Goal: Task Accomplishment & Management: Manage account settings

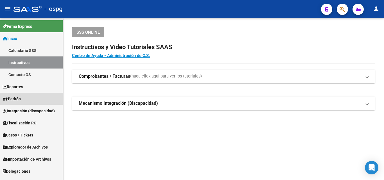
click at [26, 102] on link "Padrón" at bounding box center [31, 99] width 63 height 12
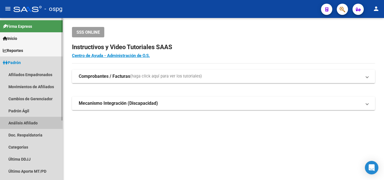
click at [22, 123] on link "Análisis Afiliado" at bounding box center [31, 123] width 63 height 12
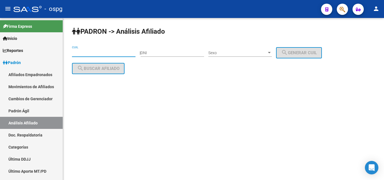
click at [93, 55] on input "CUIL" at bounding box center [104, 53] width 64 height 5
paste input "27-39711632-3"
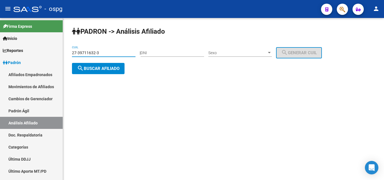
click at [99, 69] on span "search Buscar afiliado" at bounding box center [98, 68] width 42 height 5
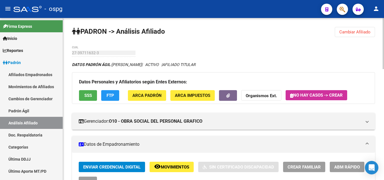
scroll to position [28, 0]
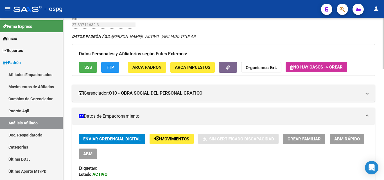
click at [90, 64] on button "SSS" at bounding box center [88, 67] width 18 height 10
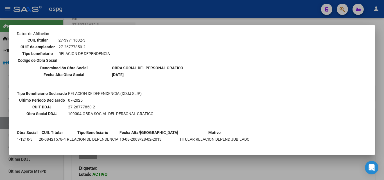
scroll to position [101, 0]
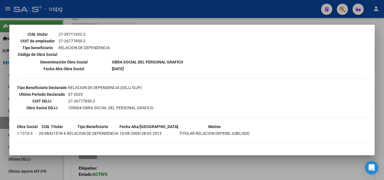
click at [120, 19] on div at bounding box center [192, 90] width 384 height 180
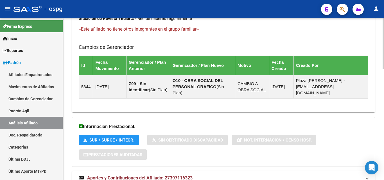
scroll to position [352, 0]
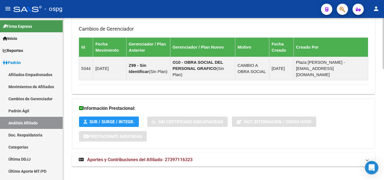
click at [155, 157] on span "Aportes y Contribuciones del Afiliado: 27397116323" at bounding box center [139, 159] width 105 height 5
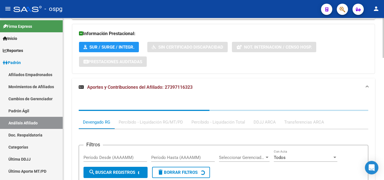
scroll to position [437, 0]
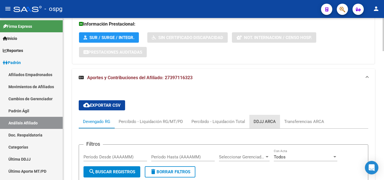
click at [269, 119] on div "DDJJ ARCA" at bounding box center [264, 122] width 22 height 6
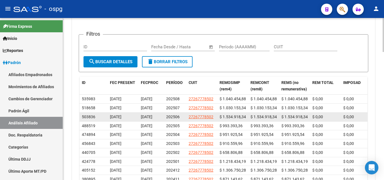
scroll to position [566, 0]
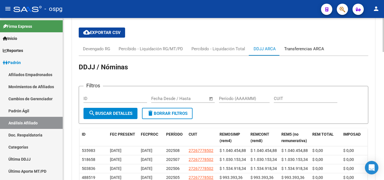
drag, startPoint x: 302, startPoint y: 45, endPoint x: 301, endPoint y: 49, distance: 4.5
click at [301, 46] on div "Transferencias ARCA" at bounding box center [304, 49] width 40 height 6
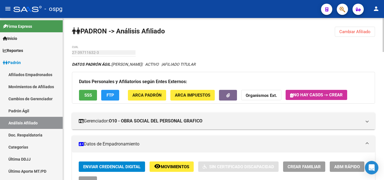
scroll to position [0, 0]
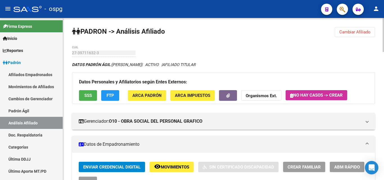
click at [363, 31] on span "Cambiar Afiliado" at bounding box center [354, 32] width 31 height 5
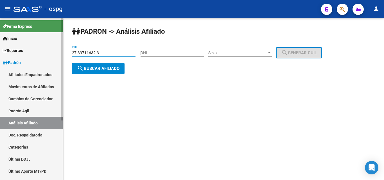
drag, startPoint x: 104, startPoint y: 51, endPoint x: 49, endPoint y: 53, distance: 54.8
click at [53, 52] on mat-sidenav-container "Firma Express Inicio Calendario SSS Instructivos Contacto OS Reportes Ingresos …" at bounding box center [192, 99] width 384 height 162
type input "27-24405821-9"
click at [88, 70] on span "search Buscar afiliado" at bounding box center [98, 68] width 42 height 5
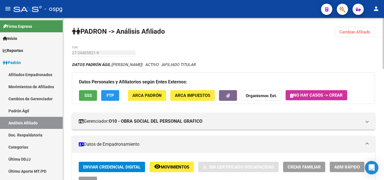
click at [87, 98] on span "SSS" at bounding box center [88, 95] width 8 height 5
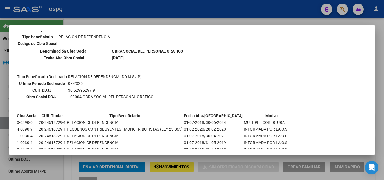
scroll to position [112, 0]
click at [112, 20] on div at bounding box center [192, 90] width 384 height 180
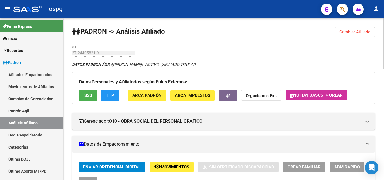
click at [115, 97] on button "FTP" at bounding box center [110, 95] width 18 height 10
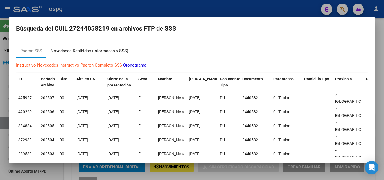
click at [79, 48] on div "Novedades Recibidas (informadas x SSS)" at bounding box center [90, 51] width 78 height 6
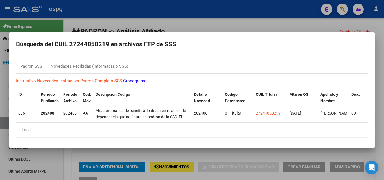
click at [201, 20] on div at bounding box center [192, 90] width 384 height 180
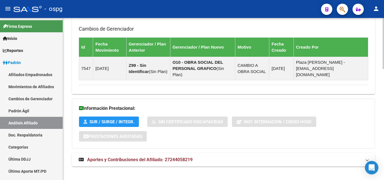
click at [137, 157] on span "Aportes y Contribuciones del Afiliado: 27244058219" at bounding box center [139, 159] width 105 height 5
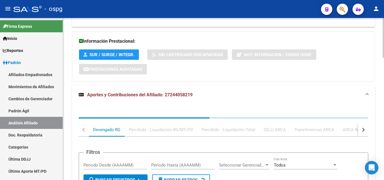
scroll to position [441, 0]
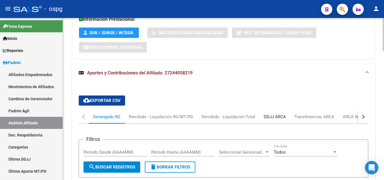
click at [276, 114] on div "DDJJ ARCA" at bounding box center [275, 117] width 22 height 6
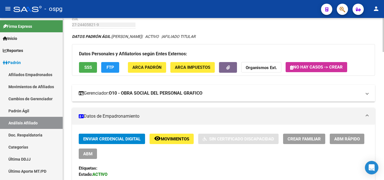
scroll to position [27, 0]
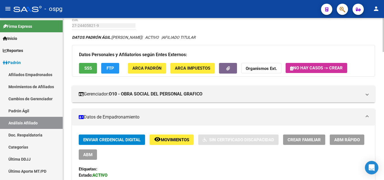
click at [87, 157] on span "ABM" at bounding box center [87, 154] width 9 height 5
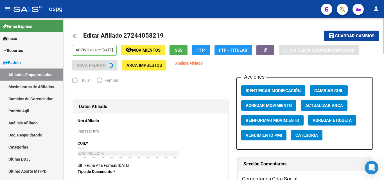
radio input "true"
type input "30-62996297-9"
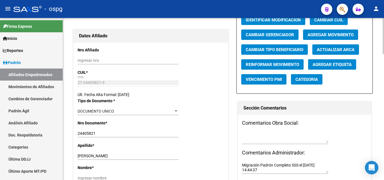
scroll to position [84, 0]
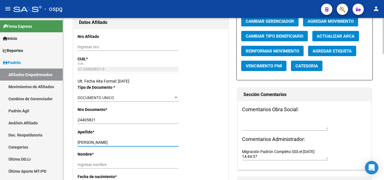
drag, startPoint x: 97, startPoint y: 142, endPoint x: 136, endPoint y: 142, distance: 39.3
click at [136, 142] on input "[PERSON_NAME]" at bounding box center [128, 142] width 101 height 5
type input "[PERSON_NAME]"
click at [84, 163] on input "Ingresar nombre" at bounding box center [128, 164] width 101 height 5
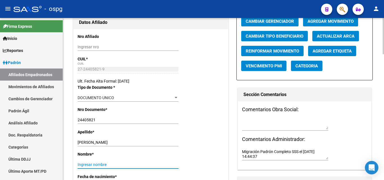
paste input "[PERSON_NAME]"
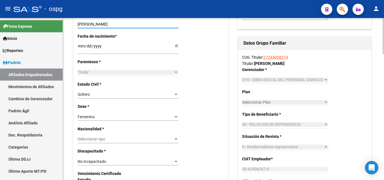
scroll to position [253, 0]
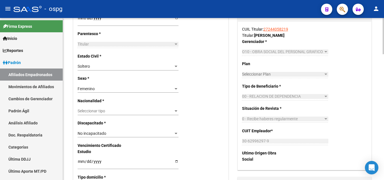
type input "[PERSON_NAME]"
click at [97, 110] on span "Seleccionar tipo" at bounding box center [126, 111] width 96 height 5
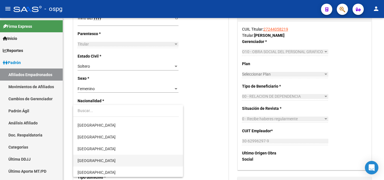
scroll to position [84, 0]
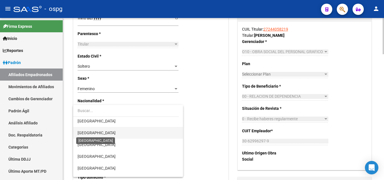
click at [94, 133] on span "[GEOGRAPHIC_DATA]" at bounding box center [97, 133] width 38 height 4
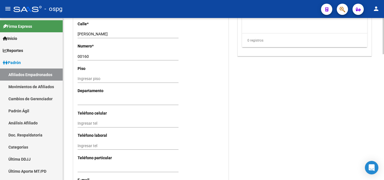
scroll to position [534, 0]
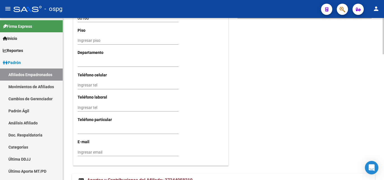
drag, startPoint x: 80, startPoint y: 87, endPoint x: 66, endPoint y: 76, distance: 17.6
type input "1168660780"
click at [82, 154] on input "Ingresar email" at bounding box center [128, 152] width 101 height 5
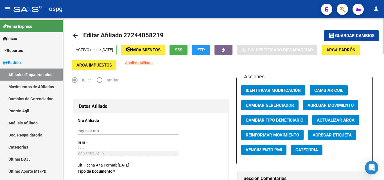
scroll to position [0, 0]
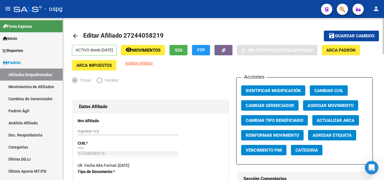
type input "[EMAIL_ADDRESS][DOMAIN_NAME]"
click at [341, 34] on span "Guardar cambios" at bounding box center [354, 36] width 39 height 5
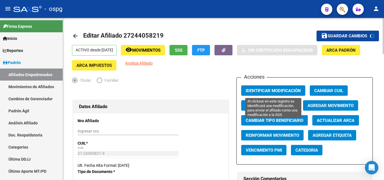
click at [270, 92] on span "Identificar Modificación" at bounding box center [273, 90] width 55 height 5
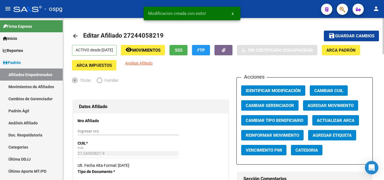
click at [229, 50] on button "button" at bounding box center [223, 50] width 18 height 10
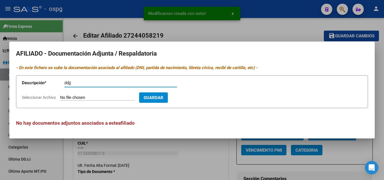
type input "ddjj"
click at [63, 99] on input "Seleccionar Archivo" at bounding box center [97, 97] width 74 height 5
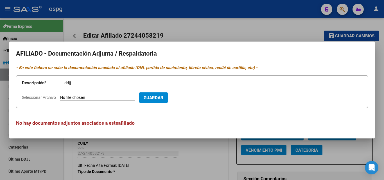
click at [70, 100] on input "Seleccionar Archivo" at bounding box center [97, 97] width 74 height 5
type input "C:\fakepath\ddjj [PERSON_NAME].jpg"
click at [196, 99] on span "Guardar" at bounding box center [186, 97] width 20 height 5
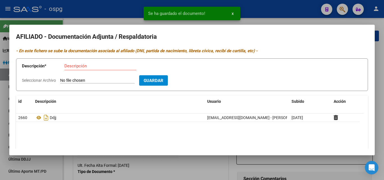
click at [66, 69] on div "Descripción" at bounding box center [100, 66] width 72 height 8
type input "alta"
click at [66, 80] on input "Seleccionar Archivo" at bounding box center [97, 80] width 74 height 5
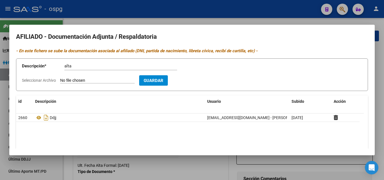
type input "C:\fakepath\[PERSON_NAME].jpg"
drag, startPoint x: 186, startPoint y: 79, endPoint x: 180, endPoint y: 78, distance: 5.7
click at [185, 78] on button "Guardar" at bounding box center [186, 80] width 29 height 10
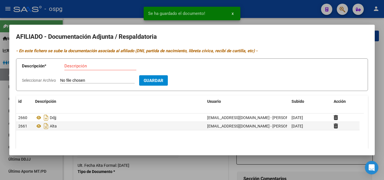
click at [72, 65] on input "Descripción" at bounding box center [100, 66] width 72 height 5
type input "dni"
click at [67, 80] on input "Seleccionar Archivo" at bounding box center [97, 80] width 74 height 5
type input "C:\fakepath\dni d [PERSON_NAME].jpg"
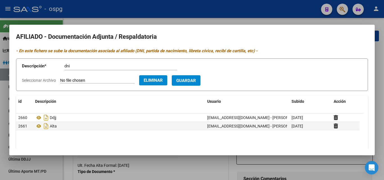
click at [195, 82] on span "Guardar" at bounding box center [186, 80] width 20 height 5
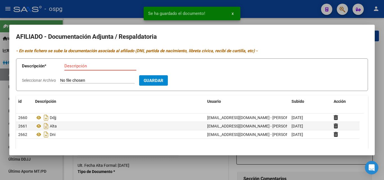
click at [69, 67] on input "Descripción" at bounding box center [100, 66] width 72 height 5
type input "dni"
click at [73, 83] on input "Seleccionar Archivo" at bounding box center [97, 80] width 74 height 5
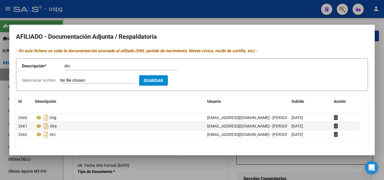
type input "C:\fakepath\[PERSON_NAME] d.jpg"
click at [194, 82] on span "Guardar" at bounding box center [186, 80] width 20 height 5
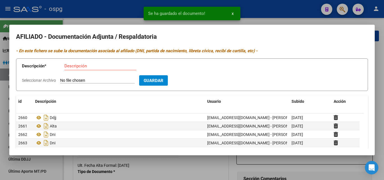
click at [66, 64] on input "Descripción" at bounding box center [100, 66] width 72 height 5
type input "recibo"
click at [62, 79] on input "Seleccionar Archivo" at bounding box center [97, 80] width 74 height 5
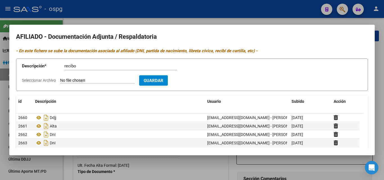
type input "C:\fakepath\recibo [PERSON_NAME].jpg"
click at [190, 82] on span "Guardar" at bounding box center [186, 80] width 20 height 5
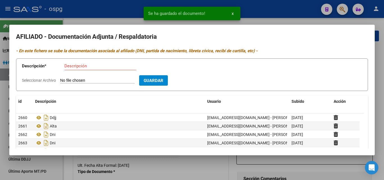
click at [127, 19] on div at bounding box center [192, 90] width 384 height 180
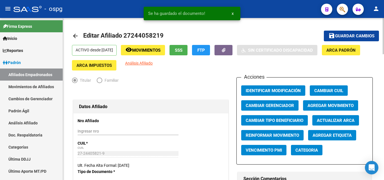
click at [355, 36] on span "Guardar cambios" at bounding box center [354, 36] width 39 height 5
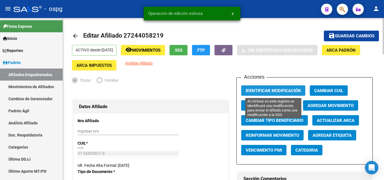
click at [254, 90] on span "Identificar Modificación" at bounding box center [273, 90] width 55 height 5
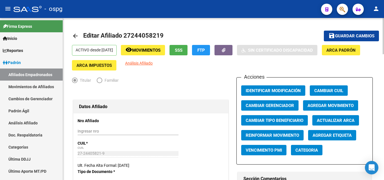
click at [72, 35] on mat-icon "arrow_back" at bounding box center [75, 36] width 7 height 7
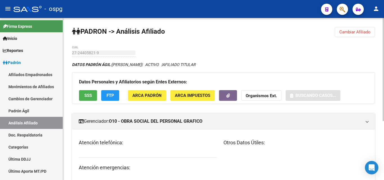
click at [353, 35] on button "Cambiar Afiliado" at bounding box center [355, 32] width 40 height 10
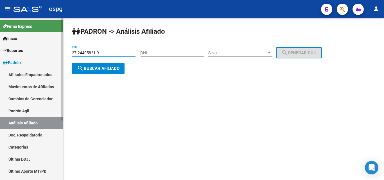
drag, startPoint x: 96, startPoint y: 51, endPoint x: 38, endPoint y: 51, distance: 57.9
click at [42, 51] on mat-sidenav-container "Firma Express Inicio Calendario SSS Instructivos Contacto OS Reportes Ingresos …" at bounding box center [192, 99] width 384 height 162
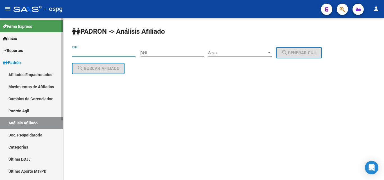
paste input "27-24554486-9"
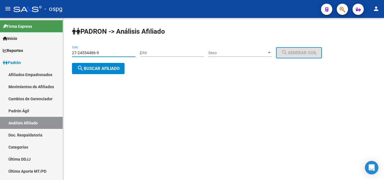
type input "27-24554486-9"
click at [93, 68] on span "search Buscar afiliado" at bounding box center [98, 68] width 42 height 5
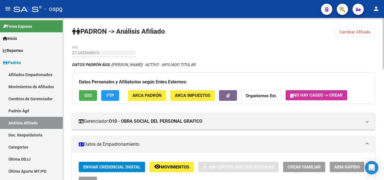
click at [79, 93] on div "Datos Personales y Afiliatorios según Entes Externos: SSS FTP ARCA Padrón ARCA …" at bounding box center [223, 87] width 303 height 31
click at [78, 96] on div "Datos Personales y Afiliatorios según Entes Externos: SSS FTP ARCA Padrón ARCA …" at bounding box center [223, 87] width 303 height 31
click at [81, 96] on button "SSS" at bounding box center [88, 95] width 18 height 10
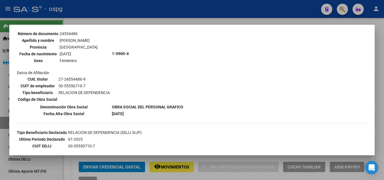
scroll to position [84, 0]
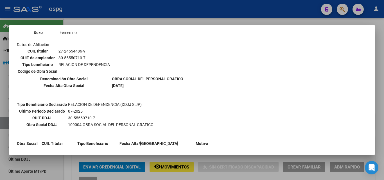
click at [90, 11] on div at bounding box center [192, 90] width 384 height 180
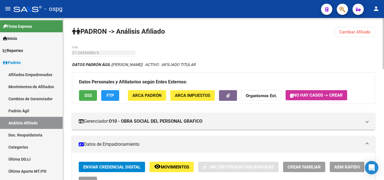
click at [106, 95] on button "FTP" at bounding box center [110, 95] width 18 height 10
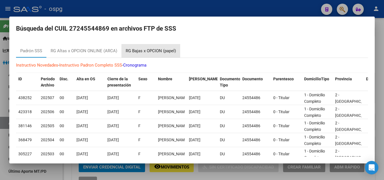
click at [142, 49] on div "RG Bajas x OPCION (papel)" at bounding box center [151, 51] width 50 height 6
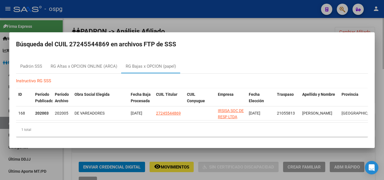
click at [99, 18] on div at bounding box center [192, 90] width 384 height 180
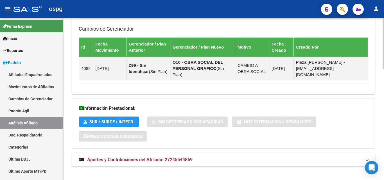
click at [119, 153] on mat-expansion-panel-header "Aportes y Contribuciones del Afiliado: 27245544869" at bounding box center [223, 159] width 303 height 13
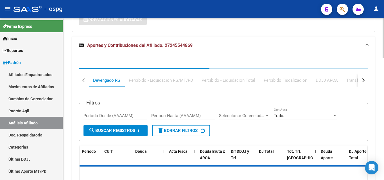
scroll to position [470, 0]
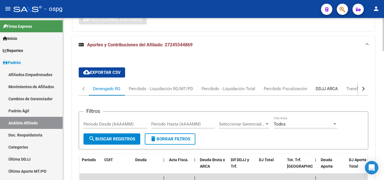
click at [331, 86] on div "DDJJ ARCA" at bounding box center [327, 89] width 22 height 6
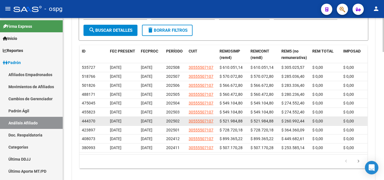
scroll to position [556, 0]
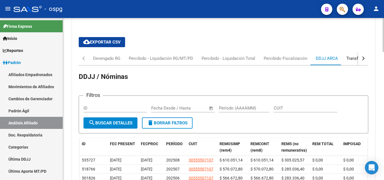
click at [351, 55] on div "Transferencias ARCA" at bounding box center [366, 58] width 40 height 6
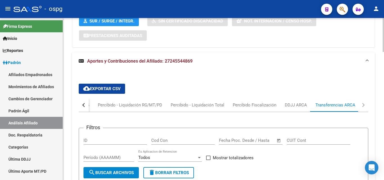
scroll to position [452, 0]
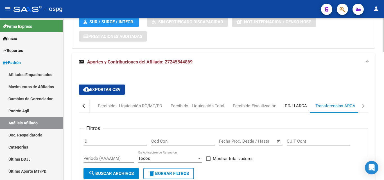
click at [290, 103] on div "DDJJ ARCA" at bounding box center [296, 106] width 22 height 6
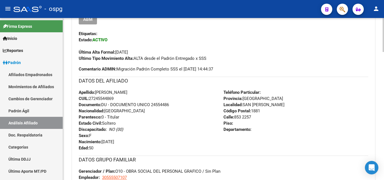
scroll to position [0, 0]
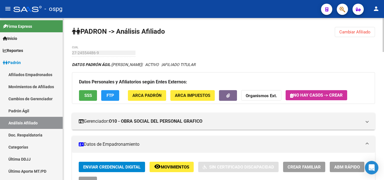
click at [357, 34] on span "Cambiar Afiliado" at bounding box center [354, 32] width 31 height 5
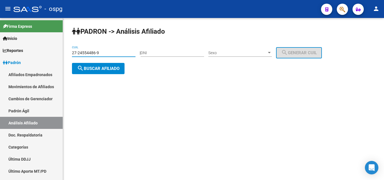
drag, startPoint x: 106, startPoint y: 53, endPoint x: 68, endPoint y: 49, distance: 38.2
click at [68, 49] on div "PADRON -> Análisis Afiliado 27-24554486-9 CUIL | DNI Sexo Sexo search Generar C…" at bounding box center [223, 55] width 321 height 74
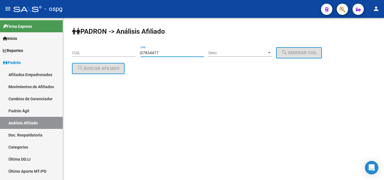
type input "37834477"
click at [236, 49] on div "Sexo Sexo" at bounding box center [240, 51] width 64 height 11
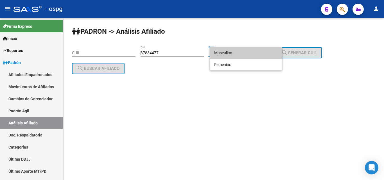
click at [229, 55] on span "Masculino" at bounding box center [246, 53] width 64 height 12
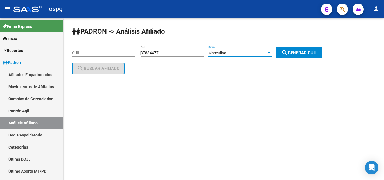
click at [298, 52] on span "search Generar CUIL" at bounding box center [299, 52] width 36 height 5
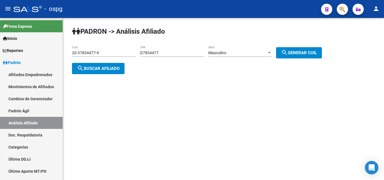
click at [119, 69] on span "search Buscar afiliado" at bounding box center [98, 68] width 42 height 5
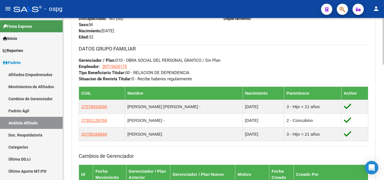
scroll to position [309, 0]
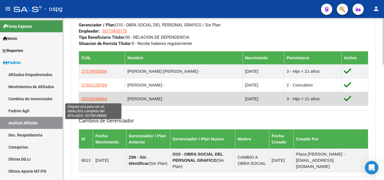
click at [93, 99] on span "20708168840" at bounding box center [94, 98] width 26 height 5
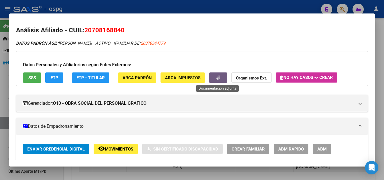
click at [220, 80] on button "button" at bounding box center [218, 77] width 18 height 10
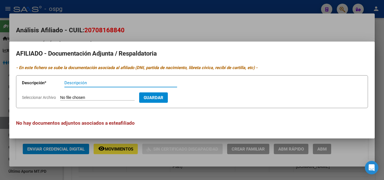
click at [128, 27] on div at bounding box center [192, 90] width 384 height 180
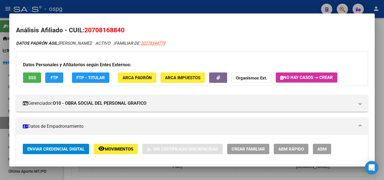
drag, startPoint x: 184, startPoint y: 3, endPoint x: 188, endPoint y: 4, distance: 4.1
click at [184, 3] on div at bounding box center [192, 90] width 384 height 180
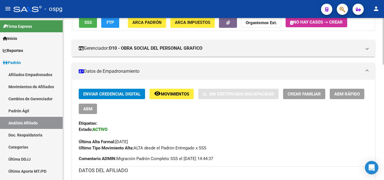
scroll to position [56, 0]
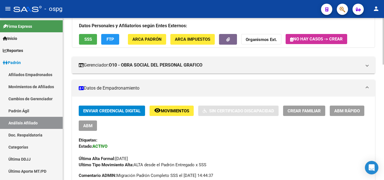
click at [228, 44] on button "button" at bounding box center [228, 39] width 18 height 10
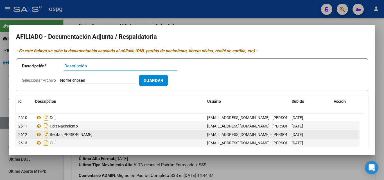
scroll to position [28, 0]
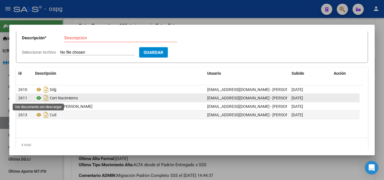
click at [41, 98] on icon at bounding box center [38, 98] width 7 height 7
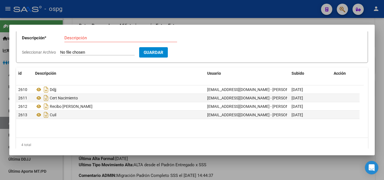
click at [89, 19] on div at bounding box center [192, 90] width 384 height 180
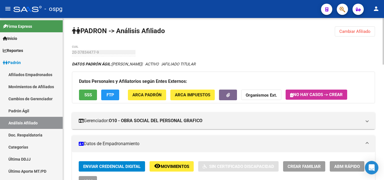
scroll to position [0, 0]
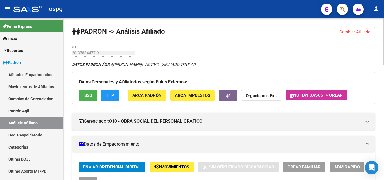
click at [353, 34] on span "Cambiar Afiliado" at bounding box center [354, 32] width 31 height 5
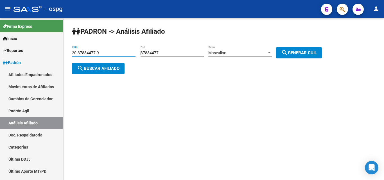
drag, startPoint x: 105, startPoint y: 54, endPoint x: 76, endPoint y: 53, distance: 29.2
click at [76, 53] on input "20-37834477-9" at bounding box center [104, 53] width 64 height 5
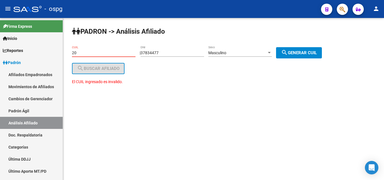
type input "2"
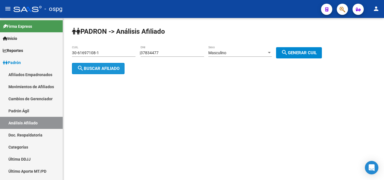
click at [107, 69] on span "search Buscar afiliado" at bounding box center [98, 68] width 42 height 5
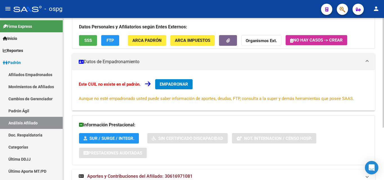
scroll to position [56, 0]
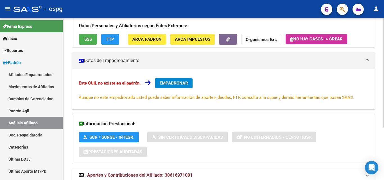
click at [83, 38] on button "SSS" at bounding box center [88, 39] width 18 height 10
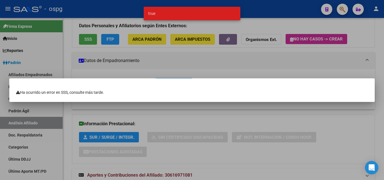
click at [101, 38] on div at bounding box center [192, 90] width 384 height 180
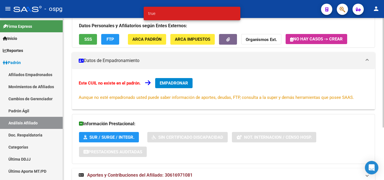
click at [109, 39] on span "FTP" at bounding box center [110, 39] width 8 height 5
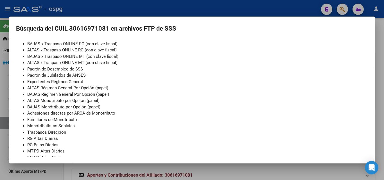
scroll to position [67, 0]
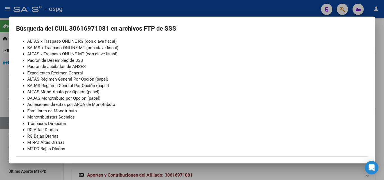
click at [96, 13] on div at bounding box center [192, 90] width 384 height 180
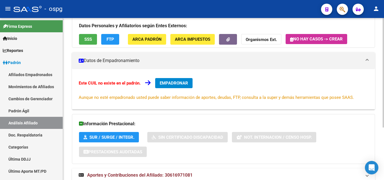
scroll to position [78, 0]
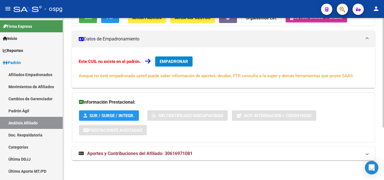
click at [157, 154] on span "Aportes y Contribuciones del Afiliado: 30616971081" at bounding box center [139, 153] width 105 height 5
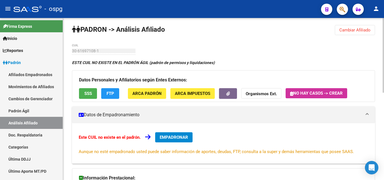
scroll to position [0, 0]
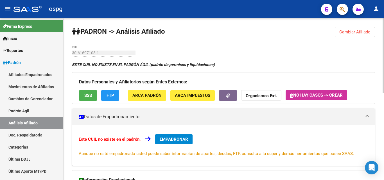
click at [342, 34] on span "Cambiar Afiliado" at bounding box center [354, 32] width 31 height 5
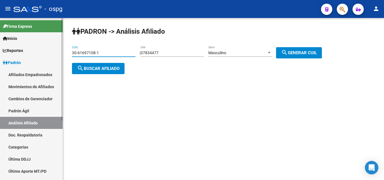
drag, startPoint x: 105, startPoint y: 55, endPoint x: 62, endPoint y: 54, distance: 43.6
click at [62, 54] on mat-sidenav-container "Firma Express Inicio Calendario SSS Instructivos Contacto OS Reportes Ingresos …" at bounding box center [192, 99] width 384 height 162
type input "20-38929693-8"
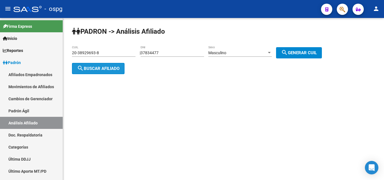
click at [112, 67] on span "search Buscar afiliado" at bounding box center [98, 68] width 42 height 5
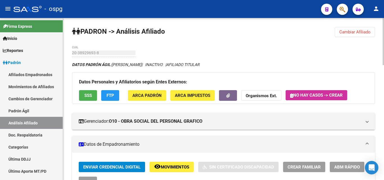
click at [87, 93] on span "SSS" at bounding box center [88, 95] width 8 height 5
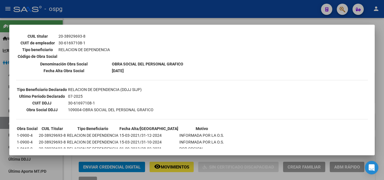
scroll to position [112, 0]
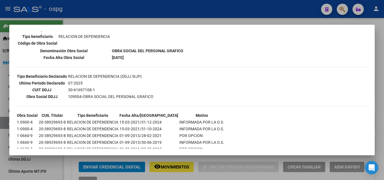
click at [94, 17] on div at bounding box center [192, 90] width 384 height 180
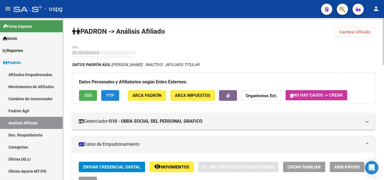
click at [115, 98] on button "FTP" at bounding box center [110, 95] width 18 height 10
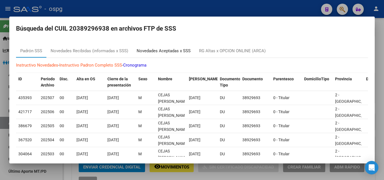
click at [172, 51] on div "Novedades Aceptadas x SSS" at bounding box center [164, 51] width 54 height 6
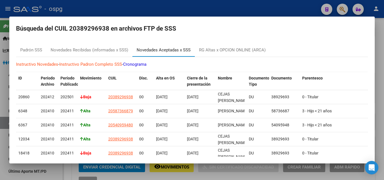
scroll to position [0, 0]
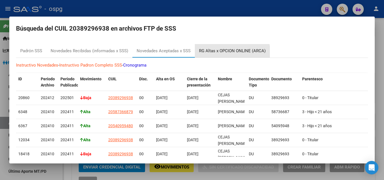
click at [228, 53] on div "RG Altas x OPCION ONLINE (ARCA)" at bounding box center [232, 51] width 67 height 6
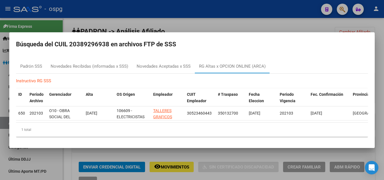
drag, startPoint x: 107, startPoint y: 24, endPoint x: 55, endPoint y: 6, distance: 54.9
click at [107, 24] on div at bounding box center [192, 90] width 384 height 180
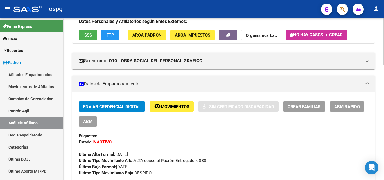
scroll to position [56, 0]
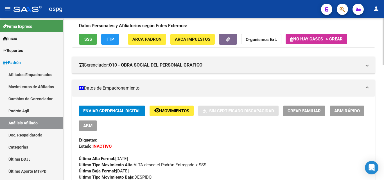
click at [84, 41] on span "SSS" at bounding box center [88, 39] width 8 height 5
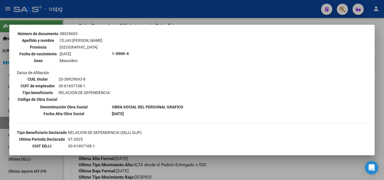
click at [104, 19] on div at bounding box center [192, 90] width 384 height 180
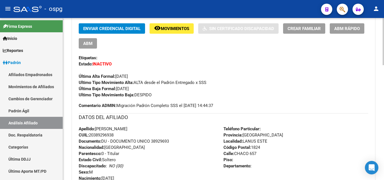
scroll to position [140, 0]
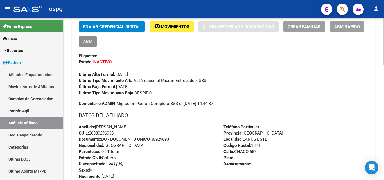
click at [85, 43] on span "ABM" at bounding box center [87, 41] width 9 height 5
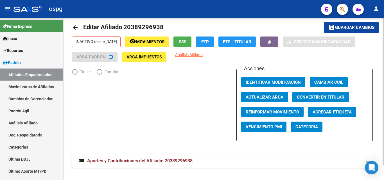
scroll to position [16, 0]
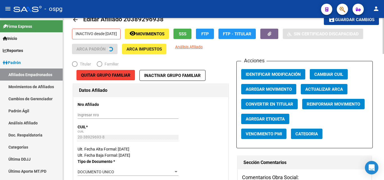
radio input "true"
type input "30-61697108-1"
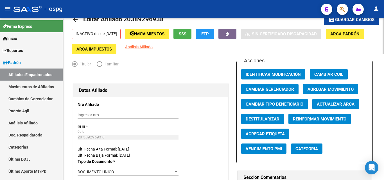
click at [323, 87] on span "Agregar Movimiento" at bounding box center [330, 89] width 46 height 5
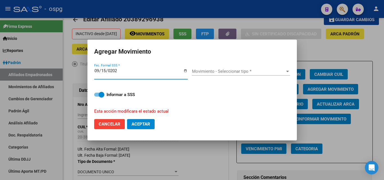
type input "[DATE]"
click at [241, 70] on span "Movimiento - Seleccionar tipo *" at bounding box center [238, 71] width 93 height 5
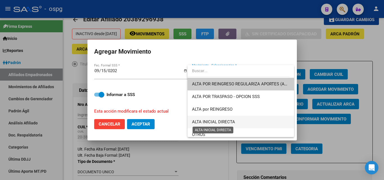
click at [221, 122] on span "ALTA INICIAL DIRECTA" at bounding box center [213, 121] width 43 height 5
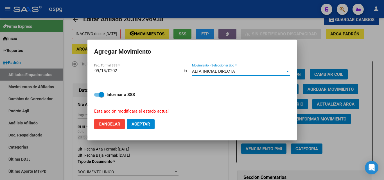
click at [137, 126] on span "Aceptar" at bounding box center [141, 124] width 19 height 5
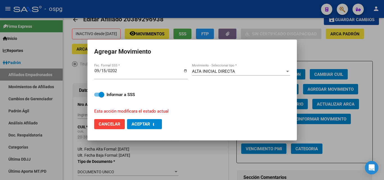
checkbox input "false"
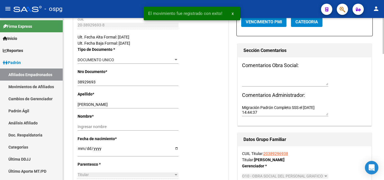
scroll to position [129, 0]
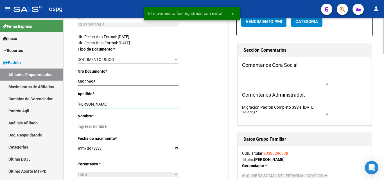
drag, startPoint x: 92, startPoint y: 104, endPoint x: 126, endPoint y: 106, distance: 34.3
click at [126, 106] on input "[PERSON_NAME]" at bounding box center [128, 104] width 101 height 5
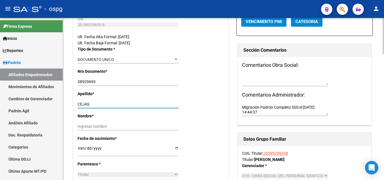
type input "CEJAS"
click at [95, 125] on input "Ingresar nombre" at bounding box center [128, 126] width 101 height 5
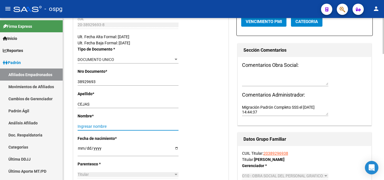
paste input "[PERSON_NAME]"
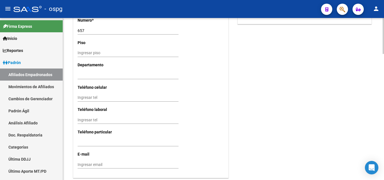
scroll to position [567, 0]
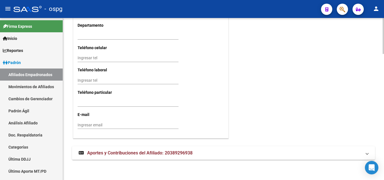
type input "[PERSON_NAME]"
click at [85, 60] on input "Ingresar tel" at bounding box center [128, 58] width 101 height 5
type input "1162522379"
click at [82, 124] on input "Ingresar email" at bounding box center [128, 125] width 101 height 5
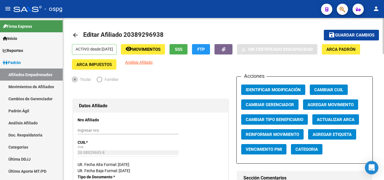
scroll to position [0, 0]
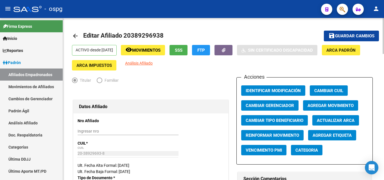
type input "[EMAIL_ADDRESS][DOMAIN_NAME]"
click at [354, 35] on span "Guardar cambios" at bounding box center [354, 36] width 39 height 5
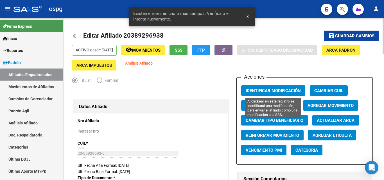
click at [263, 89] on span "Identificar Modificación" at bounding box center [273, 90] width 55 height 5
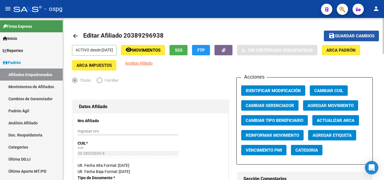
click at [355, 37] on span "Guardar cambios" at bounding box center [354, 36] width 39 height 5
click at [78, 36] on mat-icon "arrow_back" at bounding box center [75, 36] width 7 height 7
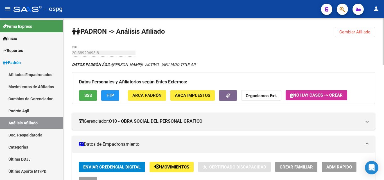
click at [345, 33] on span "Cambiar Afiliado" at bounding box center [354, 32] width 31 height 5
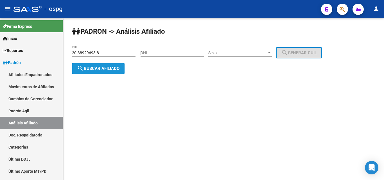
click at [96, 65] on button "search Buscar afiliado" at bounding box center [98, 68] width 53 height 11
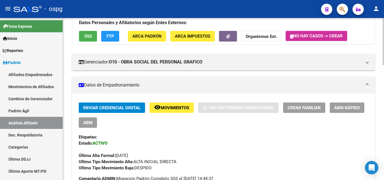
scroll to position [56, 0]
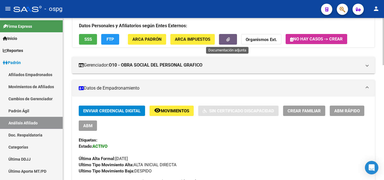
click at [232, 42] on button "button" at bounding box center [228, 39] width 18 height 10
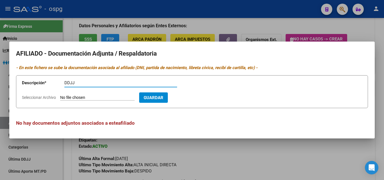
type input "DDJJ"
click at [65, 99] on input "Seleccionar Archivo" at bounding box center [97, 97] width 74 height 5
type input "C:\fakepath\ddjj cejas.jpg"
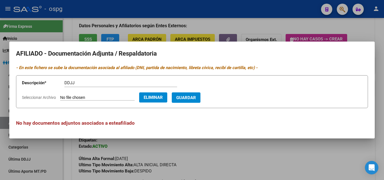
click at [196, 101] on button "Guardar" at bounding box center [186, 97] width 29 height 10
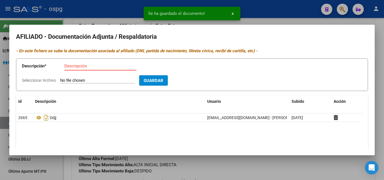
click at [65, 66] on input "Descripción" at bounding box center [100, 66] width 72 height 5
type input "ALTA"
click at [70, 79] on input "Seleccionar Archivo" at bounding box center [97, 80] width 74 height 5
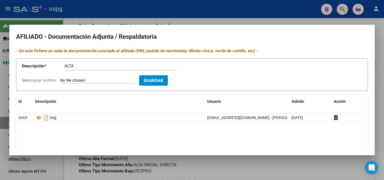
type input "C:\fakepath\[PERSON_NAME].png"
click at [191, 82] on span "Guardar" at bounding box center [186, 80] width 20 height 5
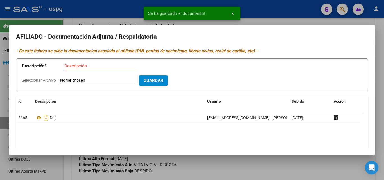
click at [76, 67] on input "Descripción" at bounding box center [100, 66] width 72 height 5
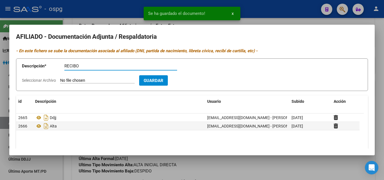
type input "RECIBO"
click at [71, 81] on input "Seleccionar Archivo" at bounding box center [97, 80] width 74 height 5
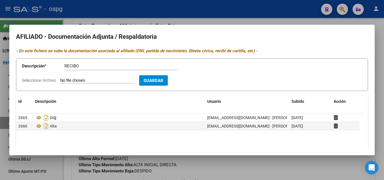
type input "C:\fakepath\recibo cejas.pdf"
click at [194, 75] on form "Descripción * RECIBO Descripción Seleccionar Archivo Eliminar Guardar" at bounding box center [192, 74] width 352 height 33
click at [189, 85] on button "Guardar" at bounding box center [186, 80] width 29 height 10
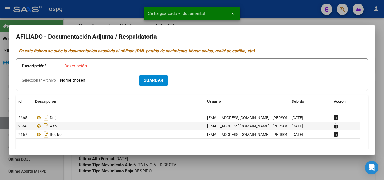
drag, startPoint x: 70, startPoint y: 68, endPoint x: 55, endPoint y: 74, distance: 16.0
click at [69, 68] on input "Descripción" at bounding box center [100, 66] width 72 height 5
type input "DNI"
click at [73, 79] on input "Seleccionar Archivo" at bounding box center [97, 80] width 74 height 5
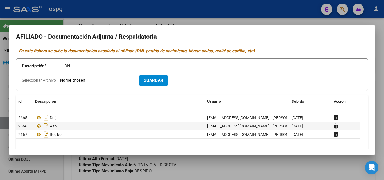
type input "C:\fakepath\dni cejs f.png"
click at [192, 79] on span "Guardar" at bounding box center [186, 80] width 20 height 5
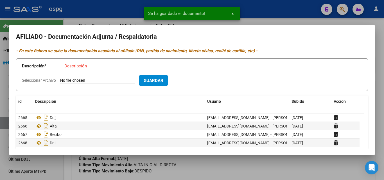
click at [67, 67] on input "Descripción" at bounding box center [100, 66] width 72 height 5
type input "DNI"
click at [68, 83] on input "Seleccionar Archivo" at bounding box center [97, 80] width 74 height 5
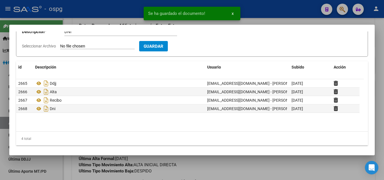
scroll to position [36, 0]
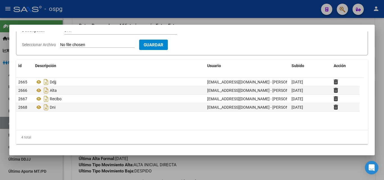
type input "C:\fakepath\dni cejas d.png"
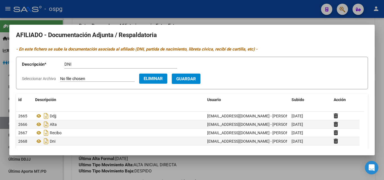
scroll to position [0, 0]
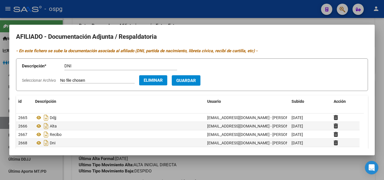
click at [185, 80] on button "Guardar" at bounding box center [186, 80] width 29 height 10
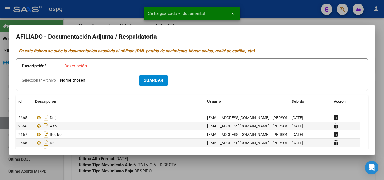
click at [67, 67] on input "Descripción" at bounding box center [100, 66] width 72 height 5
type input "CUIL"
click at [60, 82] on app-file-uploader "Seleccionar Archivo" at bounding box center [80, 80] width 117 height 5
click at [64, 79] on input "Seleccionar Archivo" at bounding box center [97, 80] width 74 height 5
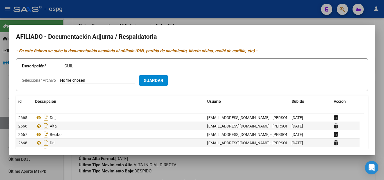
type input "C:\fakepath\cer cejas.jpg"
click at [192, 83] on button "Guardar" at bounding box center [186, 80] width 29 height 10
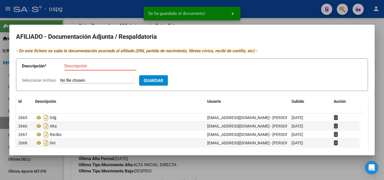
click at [66, 66] on input "Descripción" at bounding box center [100, 66] width 72 height 5
type input "CERT"
click at [66, 81] on input "Seleccionar Archivo" at bounding box center [97, 80] width 74 height 5
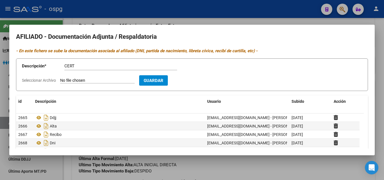
type input "C:\fakepath\cert cejas.jpg"
click at [196, 80] on span "Guardar" at bounding box center [186, 80] width 20 height 5
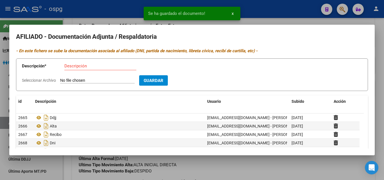
click at [108, 6] on div at bounding box center [192, 90] width 384 height 180
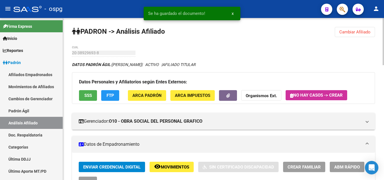
click at [348, 35] on button "Cambiar Afiliado" at bounding box center [355, 32] width 40 height 10
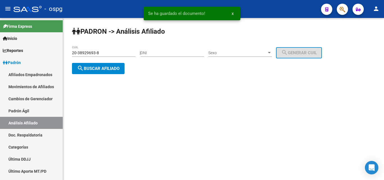
click at [93, 67] on span "search Buscar afiliado" at bounding box center [98, 68] width 42 height 5
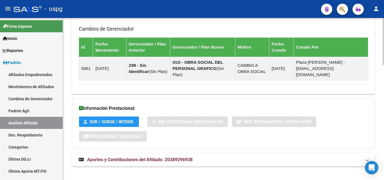
click at [142, 157] on span "Aportes y Contribuciones del Afiliado: 20389296938" at bounding box center [139, 159] width 105 height 5
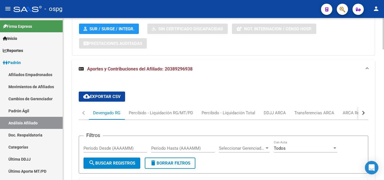
scroll to position [511, 0]
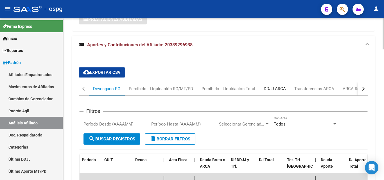
click at [275, 86] on div "DDJJ ARCA" at bounding box center [275, 89] width 22 height 6
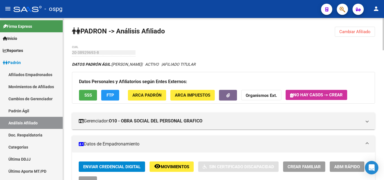
scroll to position [0, 0]
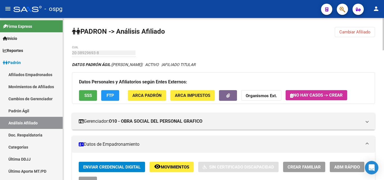
click at [341, 31] on span "Cambiar Afiliado" at bounding box center [354, 32] width 31 height 5
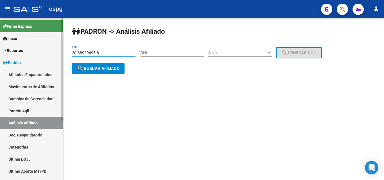
drag, startPoint x: 103, startPoint y: 53, endPoint x: 60, endPoint y: 55, distance: 42.5
click at [60, 55] on mat-sidenav-container "Firma Express Inicio Calendario SSS Instructivos Contacto OS Reportes Ingresos …" at bounding box center [192, 99] width 384 height 162
type input "23-31433883-9"
click at [92, 67] on span "search Buscar afiliado" at bounding box center [98, 68] width 42 height 5
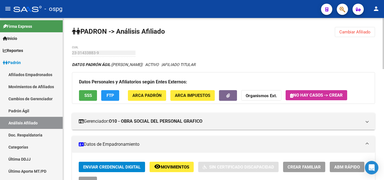
click at [90, 93] on span "SSS" at bounding box center [88, 95] width 8 height 5
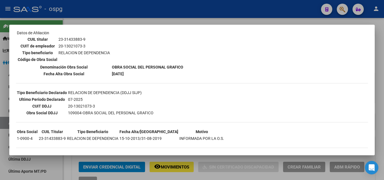
scroll to position [101, 0]
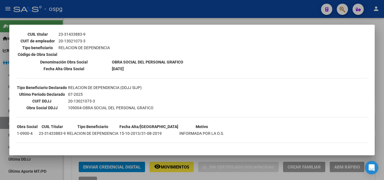
click at [116, 21] on div at bounding box center [192, 90] width 384 height 180
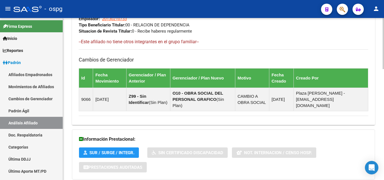
scroll to position [352, 0]
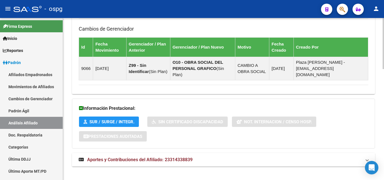
click at [171, 157] on span "Aportes y Contribuciones del Afiliado: 23314338839" at bounding box center [139, 159] width 105 height 5
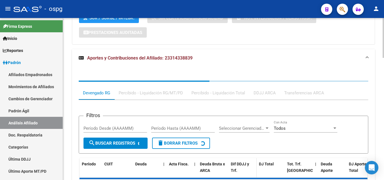
scroll to position [465, 0]
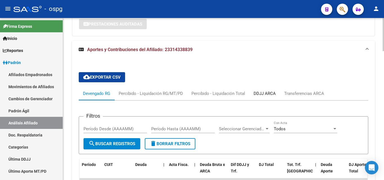
click at [258, 90] on div "DDJJ ARCA" at bounding box center [264, 93] width 22 height 6
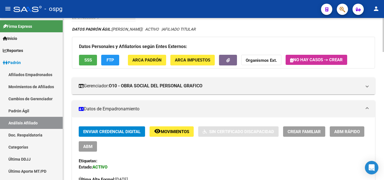
scroll to position [0, 0]
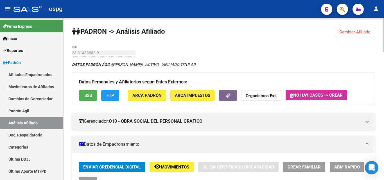
click at [228, 101] on div "Datos Personales y Afiliatorios según Entes Externos: SSS FTP ARCA Padrón ARCA …" at bounding box center [223, 87] width 303 height 31
click at [228, 96] on icon "button" at bounding box center [228, 96] width 4 height 4
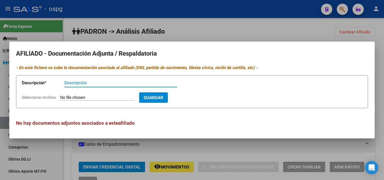
click at [228, 26] on div at bounding box center [192, 90] width 384 height 180
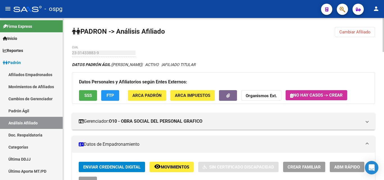
click at [235, 98] on button "button" at bounding box center [228, 95] width 18 height 10
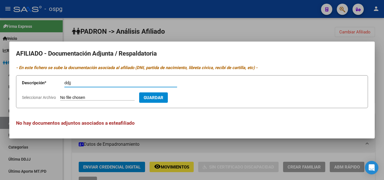
type input "ddjj"
click at [68, 99] on input "Seleccionar Archivo" at bounding box center [97, 97] width 74 height 5
type input "C:\fakepath\Declaracion Jurada del Beneficiario - [PERSON_NAME].pdf"
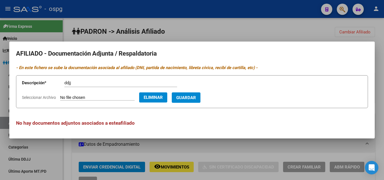
click at [194, 100] on span "Guardar" at bounding box center [186, 97] width 20 height 5
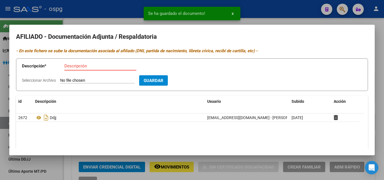
click at [68, 66] on input "Descripción" at bounding box center [100, 66] width 72 height 5
type input "alta"
click at [70, 81] on input "Seleccionar Archivo" at bounding box center [97, 80] width 74 height 5
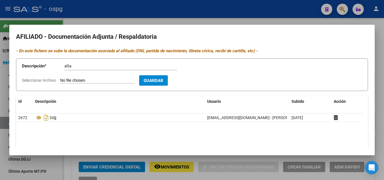
type input "C:\fakepath\Alta Temprana de AFIP - [PERSON_NAME].pdf"
click at [184, 81] on button "Guardar" at bounding box center [186, 80] width 29 height 10
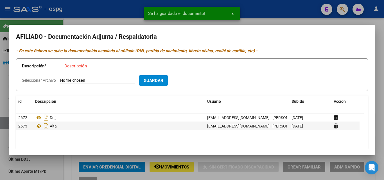
click at [67, 66] on input "Descripción" at bounding box center [100, 66] width 72 height 5
type input "recibo"
click at [70, 80] on input "Seleccionar Archivo" at bounding box center [97, 80] width 74 height 5
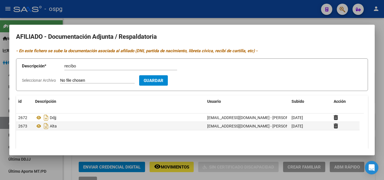
type input "C:\fakepath\Ultimo Recibo de [PERSON_NAME].pdf"
click at [196, 78] on span "Guardar" at bounding box center [186, 80] width 20 height 5
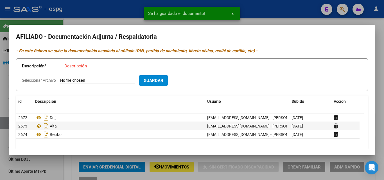
click at [66, 67] on input "Descripción" at bounding box center [100, 66] width 72 height 5
type input "dni"
click at [64, 81] on input "Seleccionar Archivo" at bounding box center [97, 80] width 74 height 5
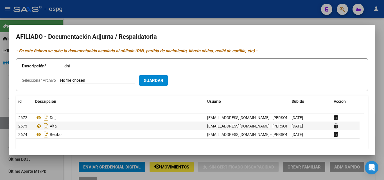
type input "C:\fakepath\DNI Frente y [PERSON_NAME].pdf"
click at [194, 81] on span "Guardar" at bounding box center [186, 80] width 20 height 5
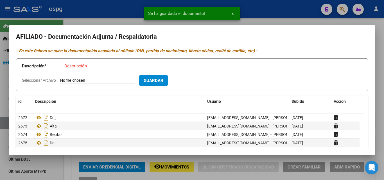
click at [104, 22] on div at bounding box center [192, 90] width 384 height 180
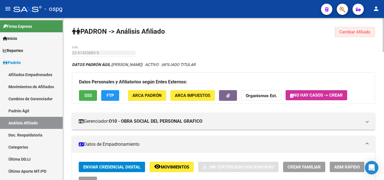
click at [341, 30] on span "Cambiar Afiliado" at bounding box center [354, 32] width 31 height 5
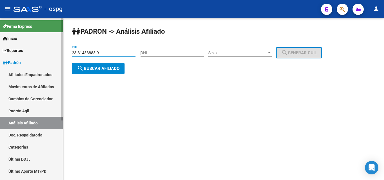
drag, startPoint x: 100, startPoint y: 52, endPoint x: 54, endPoint y: 52, distance: 46.6
click at [54, 52] on mat-sidenav-container "Firma Express Inicio Calendario SSS Instructivos Contacto OS Reportes Ingresos …" at bounding box center [192, 99] width 384 height 162
type input "27-31822671-2"
drag, startPoint x: 96, startPoint y: 69, endPoint x: 101, endPoint y: 56, distance: 14.0
click at [96, 69] on span "search Buscar afiliado" at bounding box center [98, 68] width 42 height 5
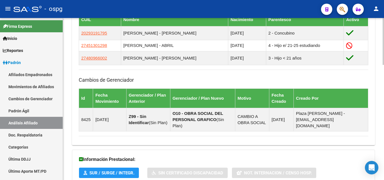
scroll to position [309, 0]
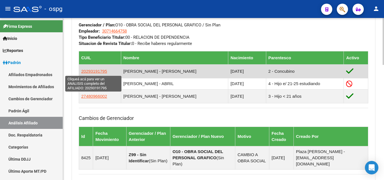
click at [90, 70] on span "20293191795" at bounding box center [94, 71] width 26 height 5
type textarea "20293191795"
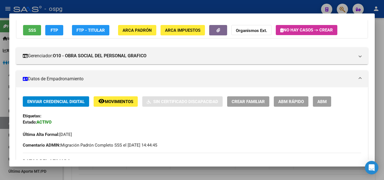
scroll to position [28, 0]
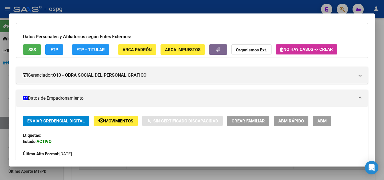
click at [319, 124] on span "ABM" at bounding box center [321, 121] width 9 height 5
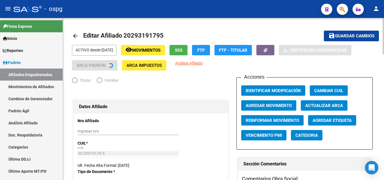
radio input "true"
type input "30-71466475-8"
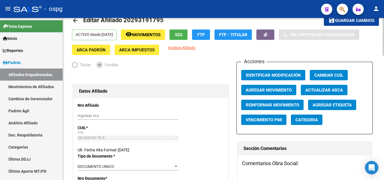
scroll to position [28, 0]
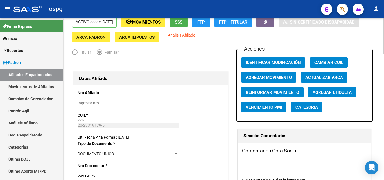
click at [274, 74] on button "Agregar Movimiento" at bounding box center [268, 77] width 55 height 10
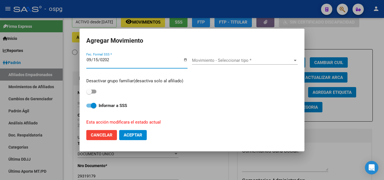
type input "[DATE]"
click at [207, 57] on div "Movimiento - Seleccionar tipo * Movimiento - Seleccionar tipo *" at bounding box center [245, 60] width 106 height 8
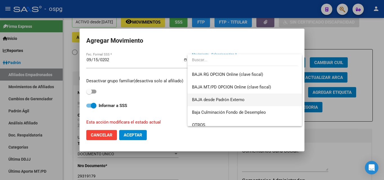
scroll to position [393, 0]
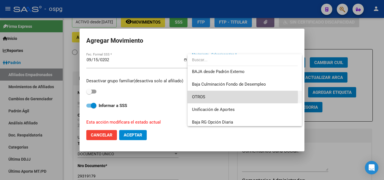
click at [210, 97] on span "OTROS" at bounding box center [244, 97] width 105 height 13
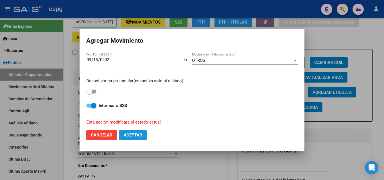
click at [130, 134] on span "Aceptar" at bounding box center [133, 135] width 19 height 5
checkbox input "false"
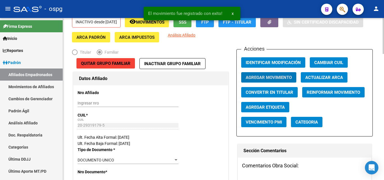
scroll to position [0, 0]
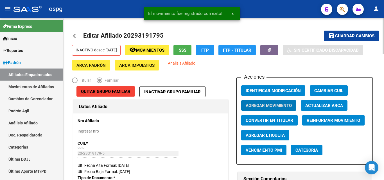
click at [337, 33] on span "save Guardar cambios" at bounding box center [351, 35] width 46 height 5
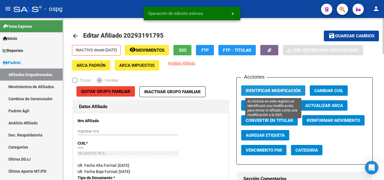
click at [247, 89] on span "Identificar Modificación" at bounding box center [273, 90] width 55 height 5
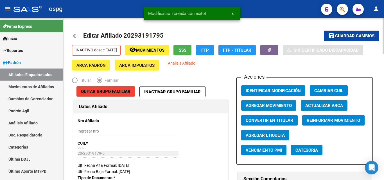
click at [74, 36] on mat-icon "arrow_back" at bounding box center [75, 36] width 7 height 7
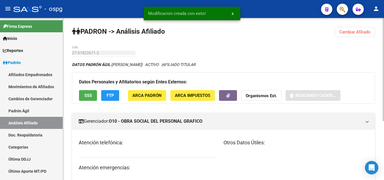
click at [339, 30] on button "Cambiar Afiliado" at bounding box center [355, 32] width 40 height 10
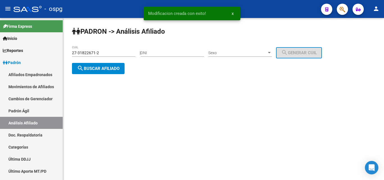
click at [101, 68] on span "search Buscar afiliado" at bounding box center [98, 68] width 42 height 5
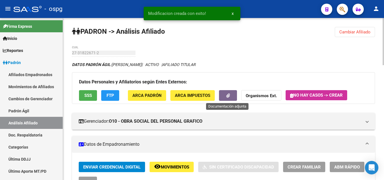
click at [236, 98] on button "button" at bounding box center [228, 95] width 18 height 10
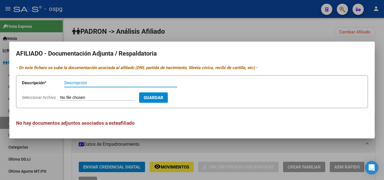
click at [92, 83] on input "Descripción" at bounding box center [120, 82] width 113 height 5
type input "ddjj"
click at [75, 96] on input "Seleccionar Archivo" at bounding box center [97, 97] width 74 height 5
type input "C:\fakepath\20250915110828234.pdf"
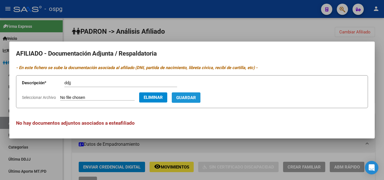
drag, startPoint x: 200, startPoint y: 98, endPoint x: 199, endPoint y: 94, distance: 4.2
click at [196, 98] on span "Guardar" at bounding box center [186, 97] width 20 height 5
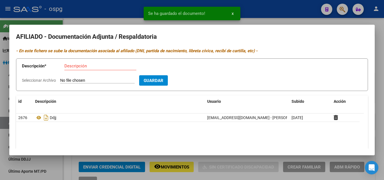
click at [151, 31] on h2 "AFILIADO - Documentación Adjunta / Respaldatoria" at bounding box center [192, 36] width 352 height 11
drag, startPoint x: 269, startPoint y: 18, endPoint x: 276, endPoint y: 21, distance: 7.4
click at [268, 18] on div at bounding box center [192, 90] width 384 height 180
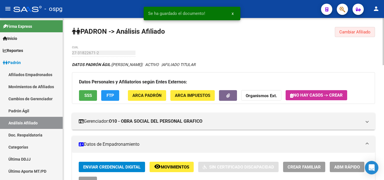
click at [348, 32] on span "Cambiar Afiliado" at bounding box center [354, 32] width 31 height 5
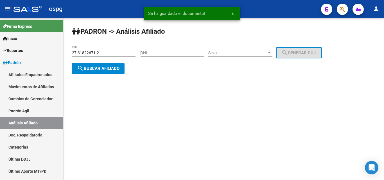
click at [99, 71] on button "search Buscar afiliado" at bounding box center [98, 68] width 53 height 11
